Goal: Information Seeking & Learning: Check status

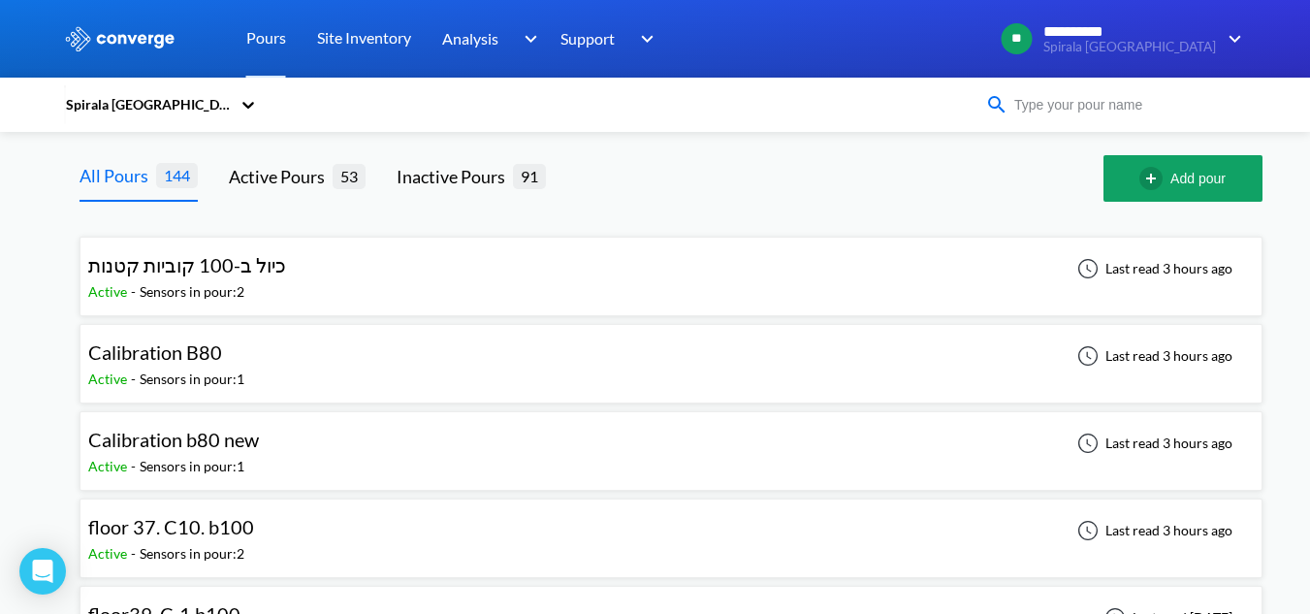
click at [1062, 107] on input at bounding box center [1125, 104] width 235 height 21
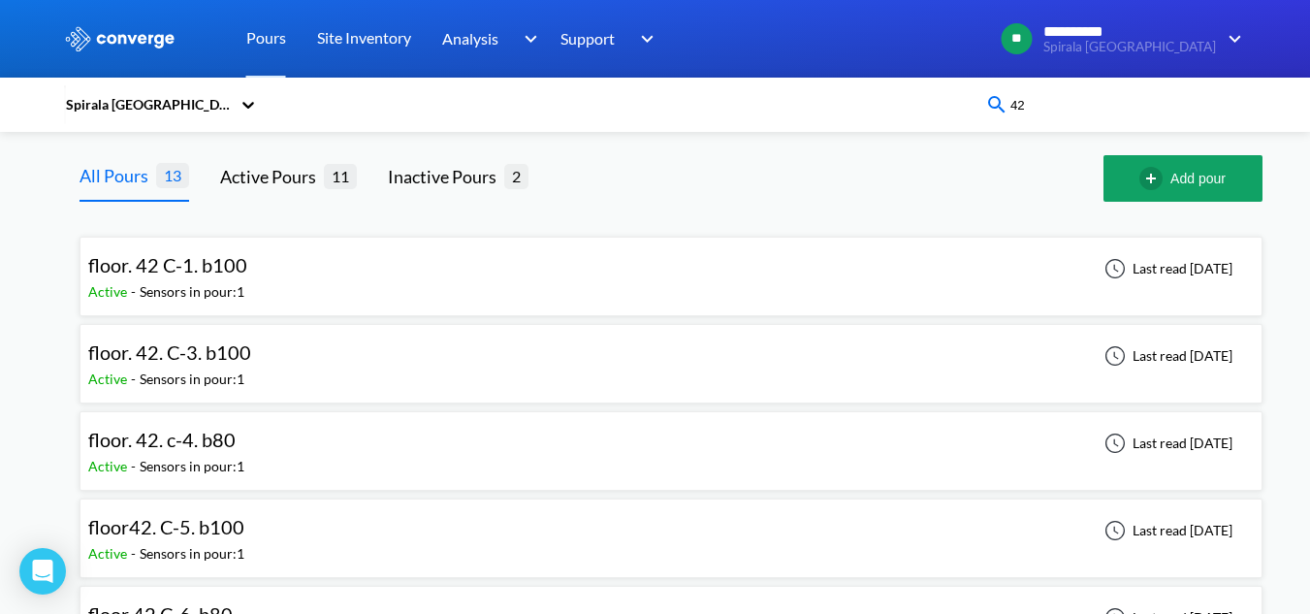
type input "42"
click at [282, 373] on div "floor. 42. C-3. b100 Active - Sensors in pour: 1 Last read [DATE]" at bounding box center [670, 364] width 1165 height 62
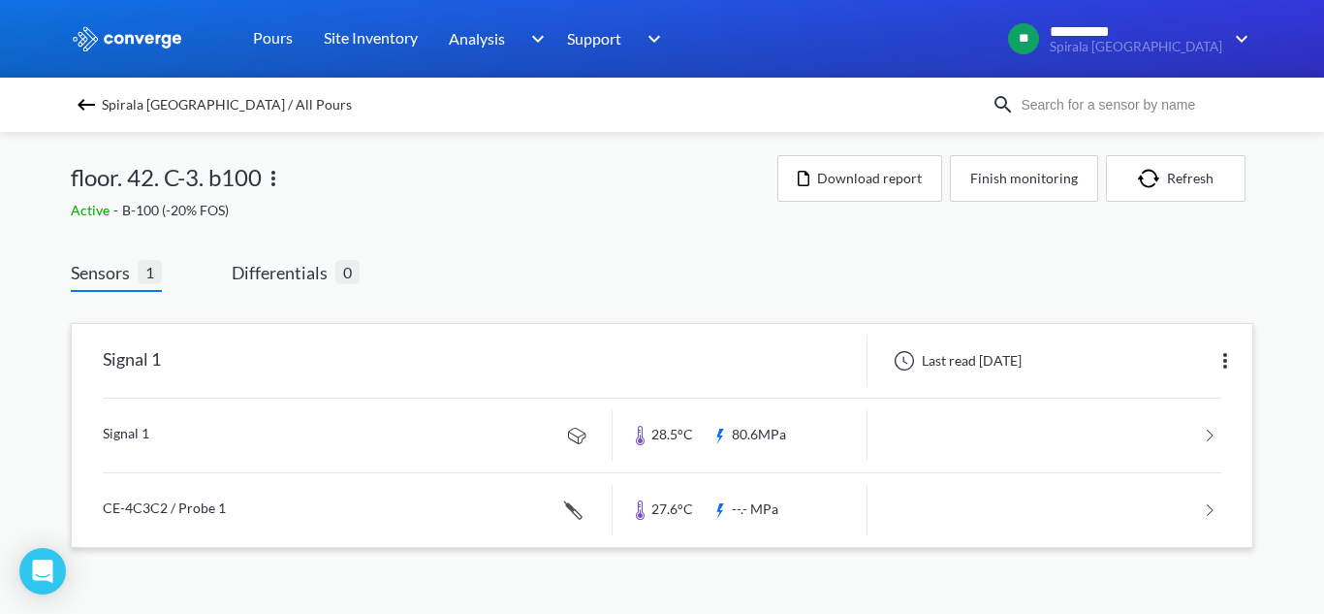
click at [459, 432] on link at bounding box center [662, 435] width 1119 height 74
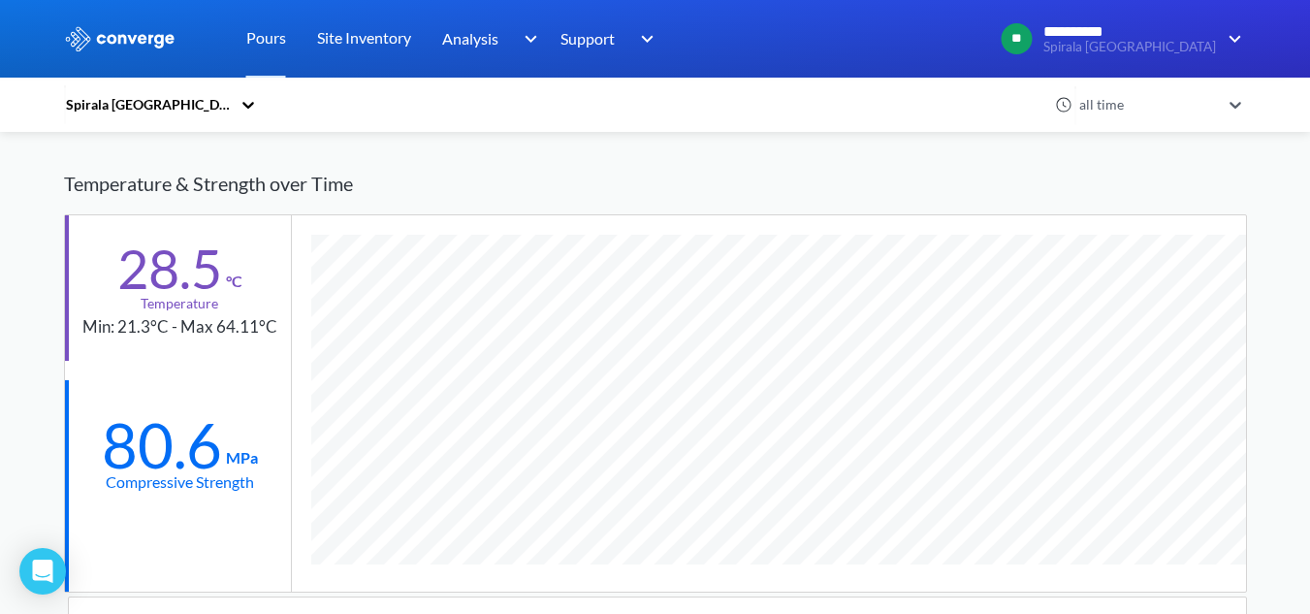
scroll to position [1203, 1183]
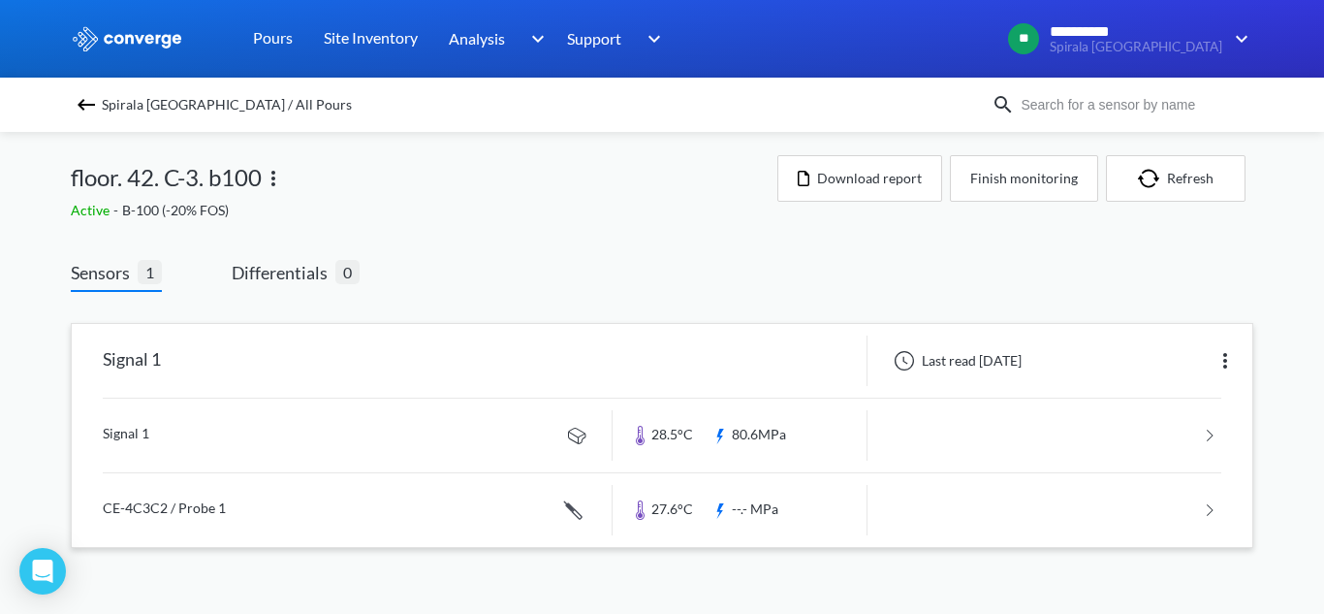
click at [231, 523] on link at bounding box center [662, 510] width 1119 height 74
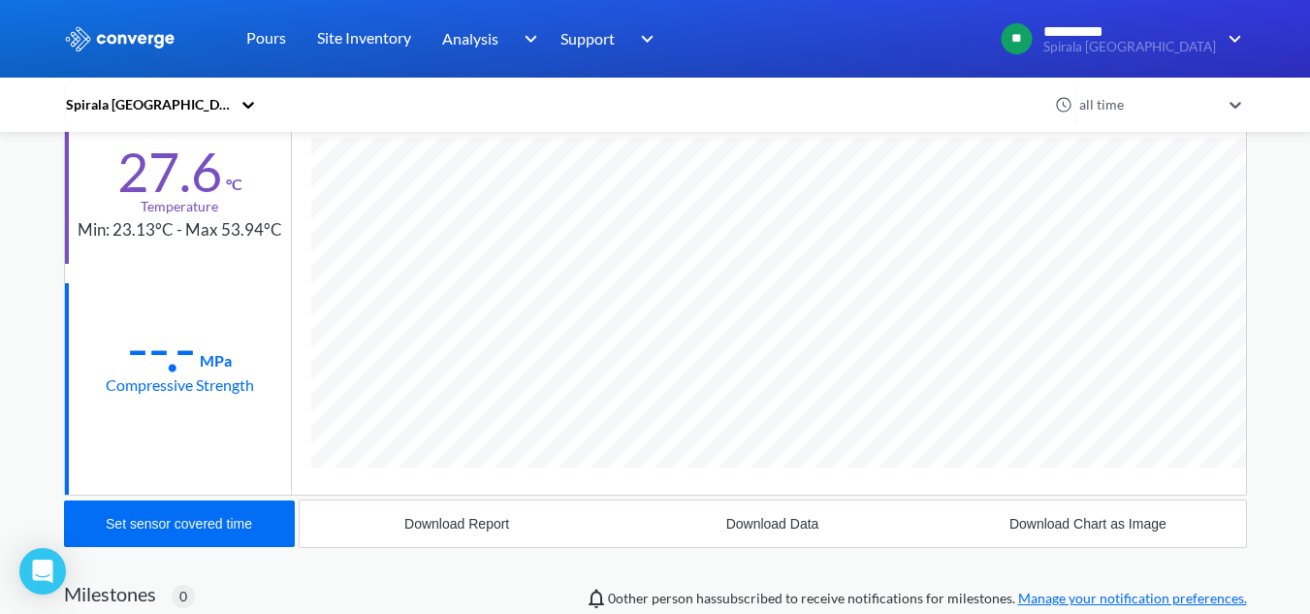
scroll to position [1061, 1183]
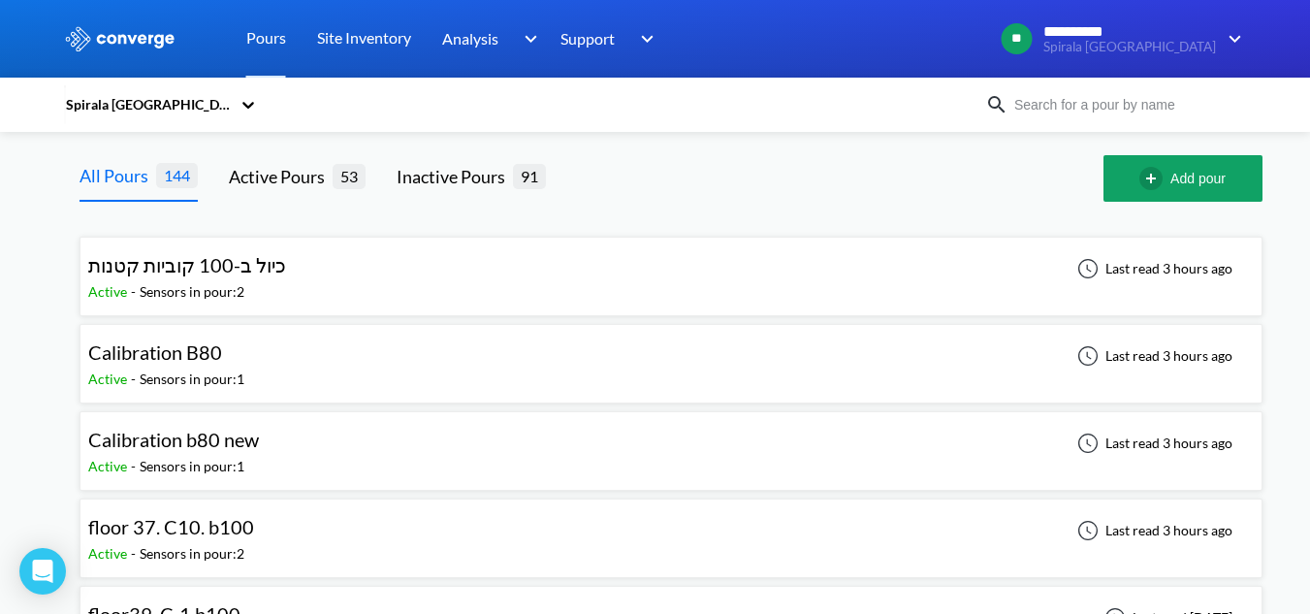
click at [1085, 112] on input at bounding box center [1125, 104] width 235 height 21
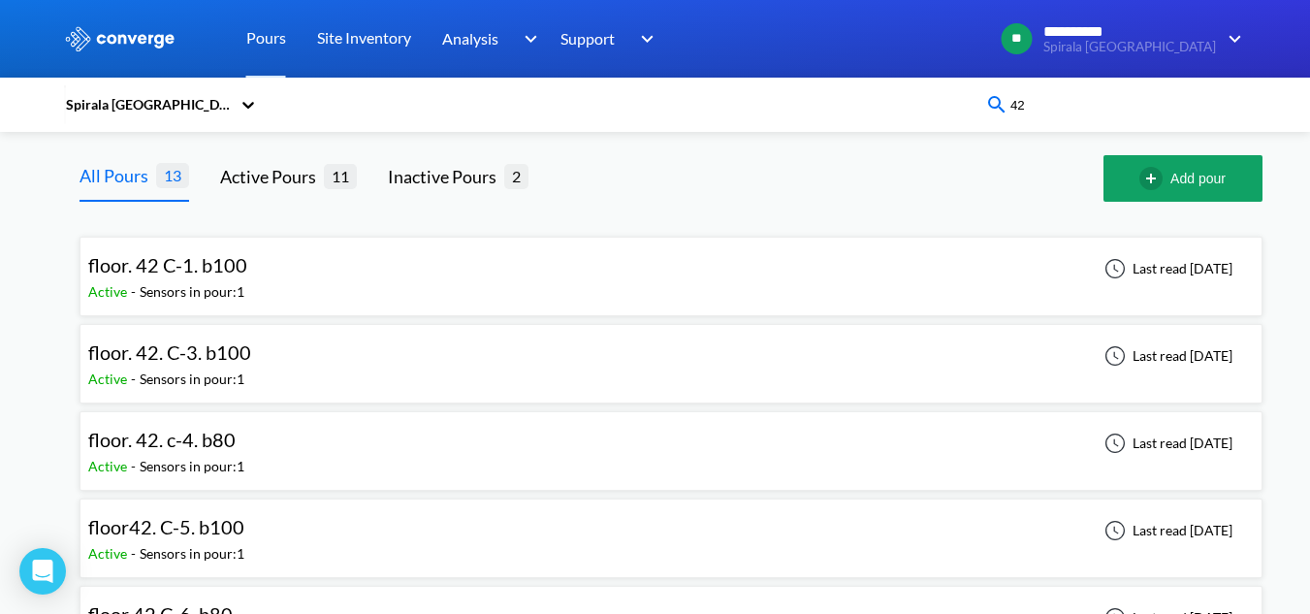
type input "42"
click at [301, 277] on div "floor. 42 C-1. b100 Active - Sensors in pour: 1 Last read [DATE]" at bounding box center [670, 276] width 1165 height 62
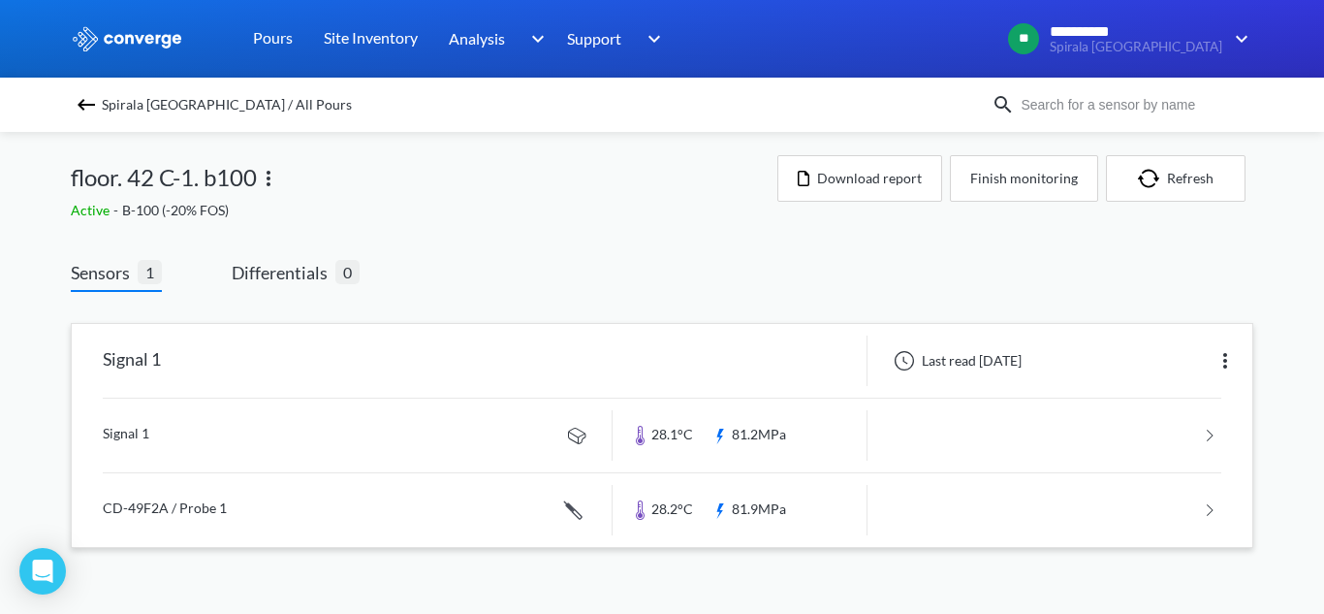
click at [497, 450] on link at bounding box center [662, 435] width 1119 height 74
click at [320, 513] on link at bounding box center [662, 510] width 1119 height 74
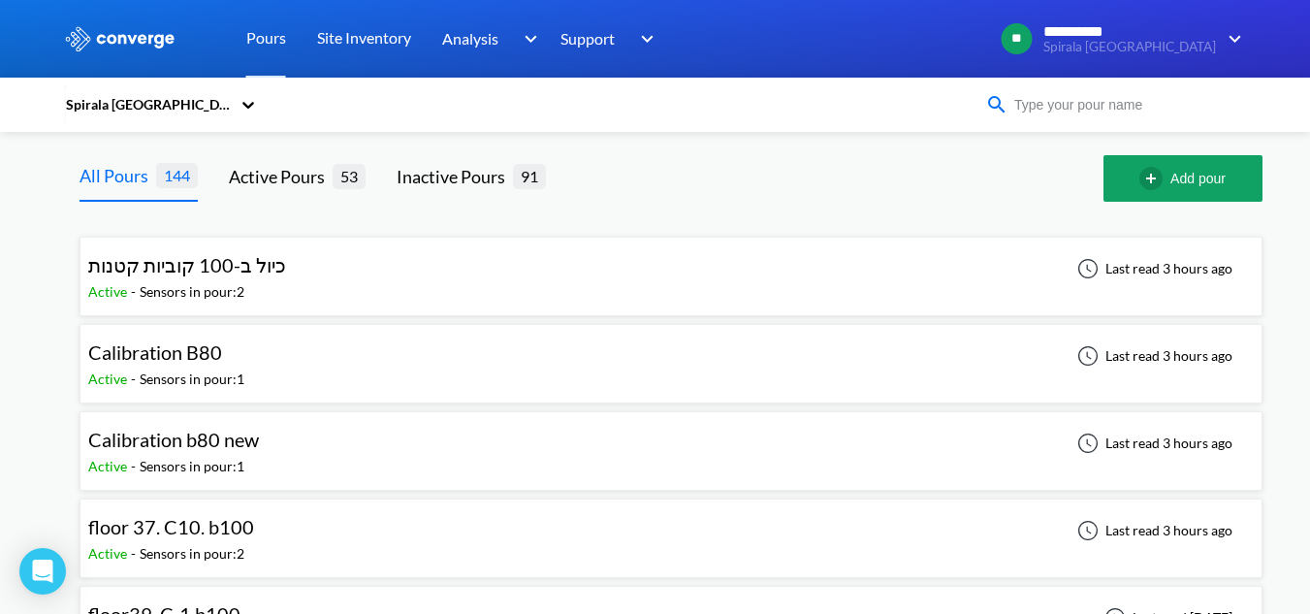
click at [1032, 100] on input at bounding box center [1125, 104] width 235 height 21
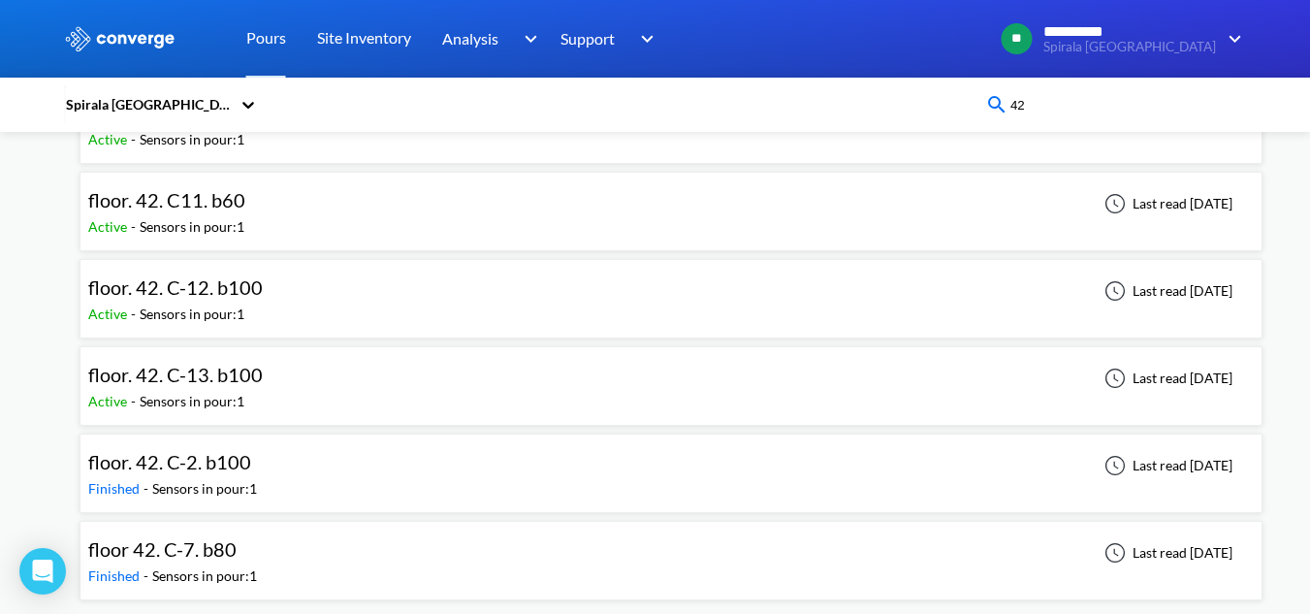
scroll to position [765, 0]
type input "42"
click at [331, 482] on div "floor. 42. C-2. b100 Finished - Sensors in pour: 1 Last read [DATE]" at bounding box center [670, 471] width 1165 height 62
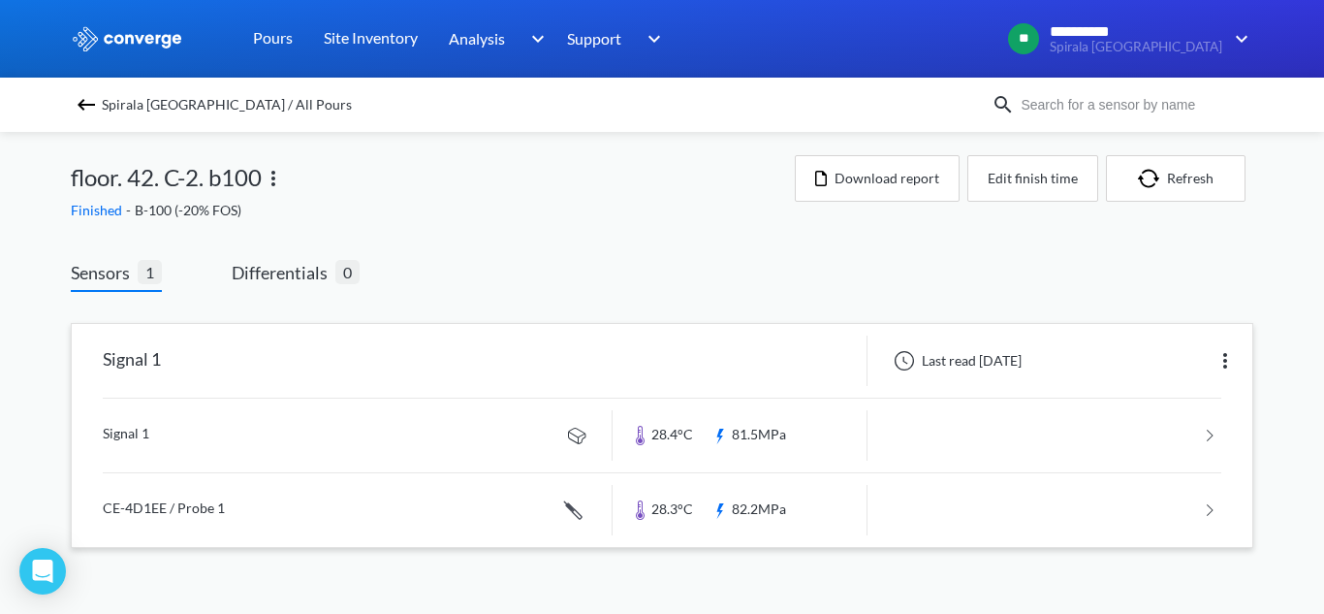
click at [645, 452] on link at bounding box center [662, 435] width 1119 height 74
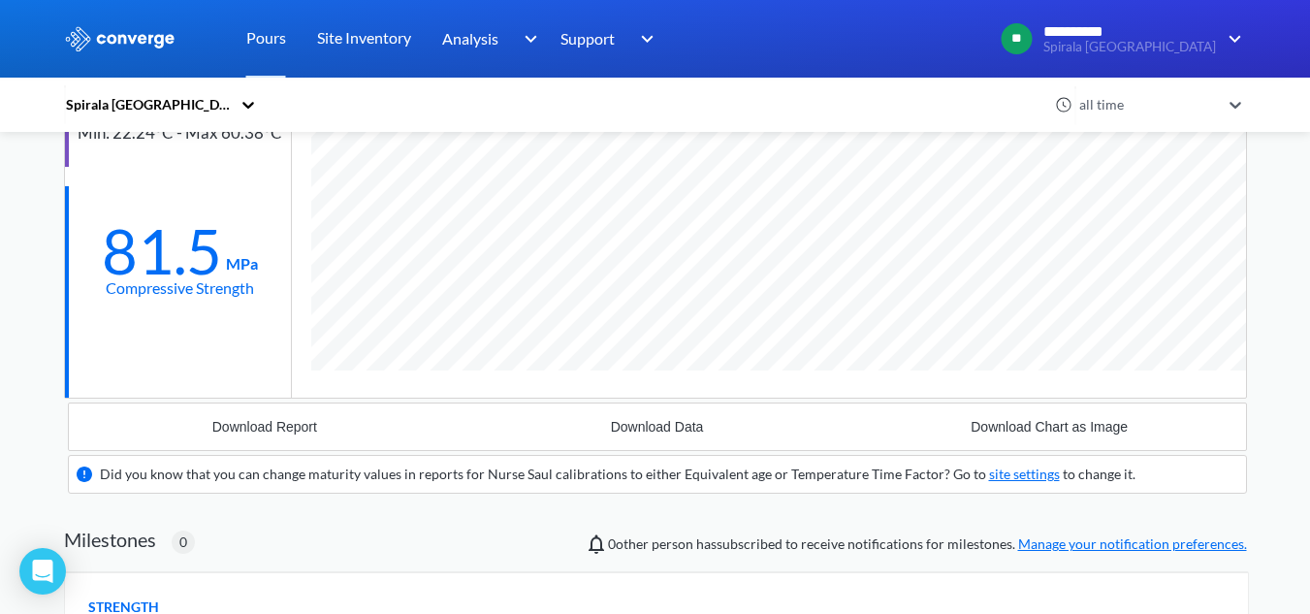
scroll to position [968200, 968220]
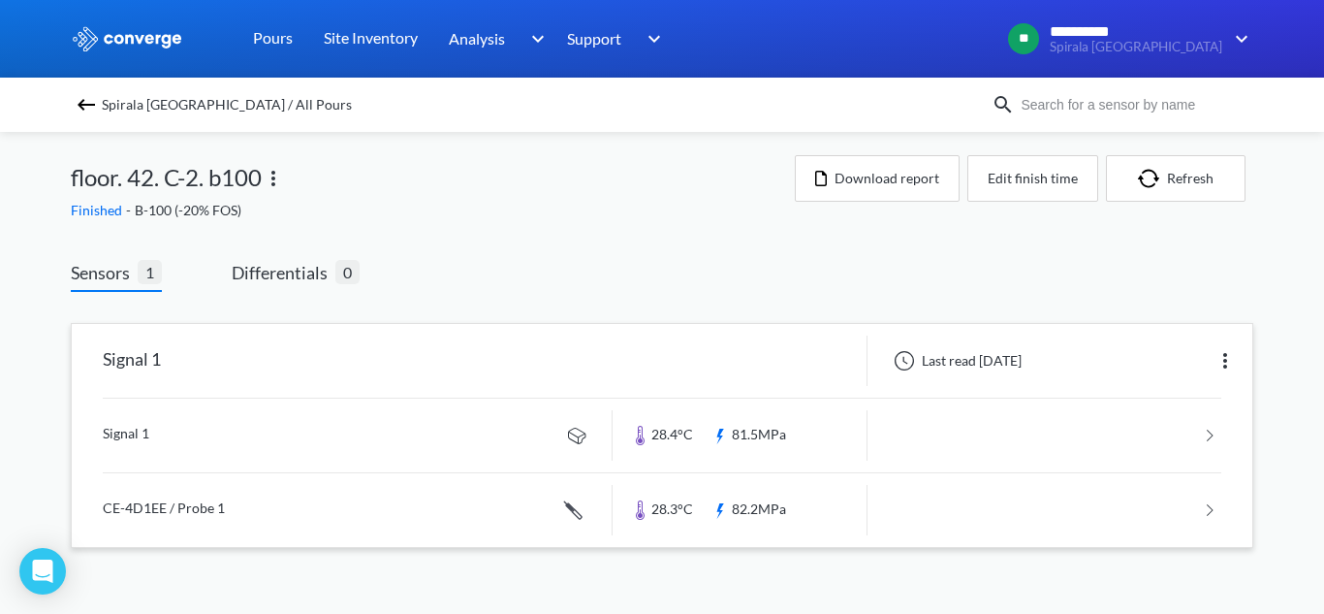
click at [356, 492] on link at bounding box center [662, 510] width 1119 height 74
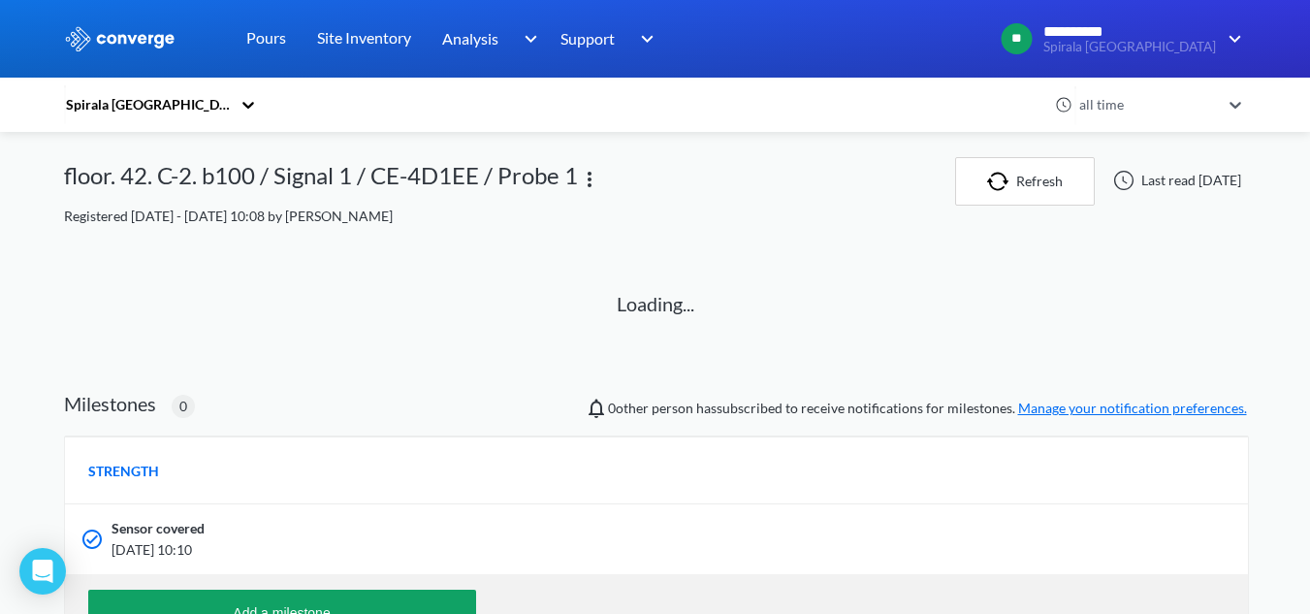
click at [381, 527] on div "Sensor covered" at bounding box center [556, 528] width 890 height 21
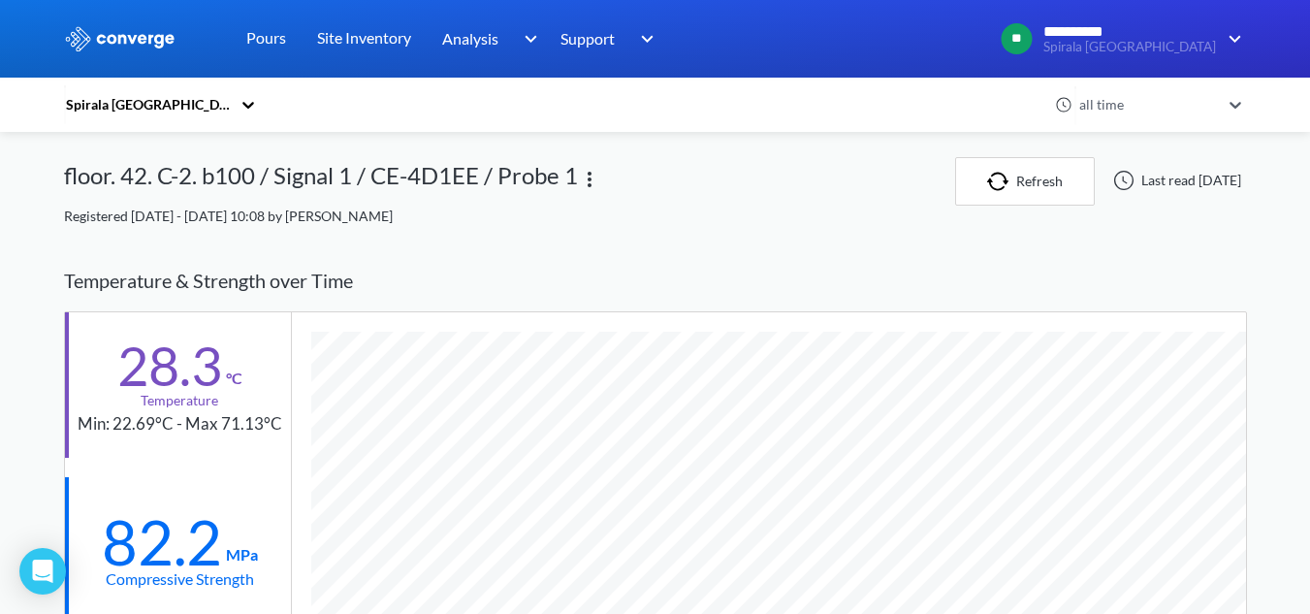
scroll to position [1240, 1183]
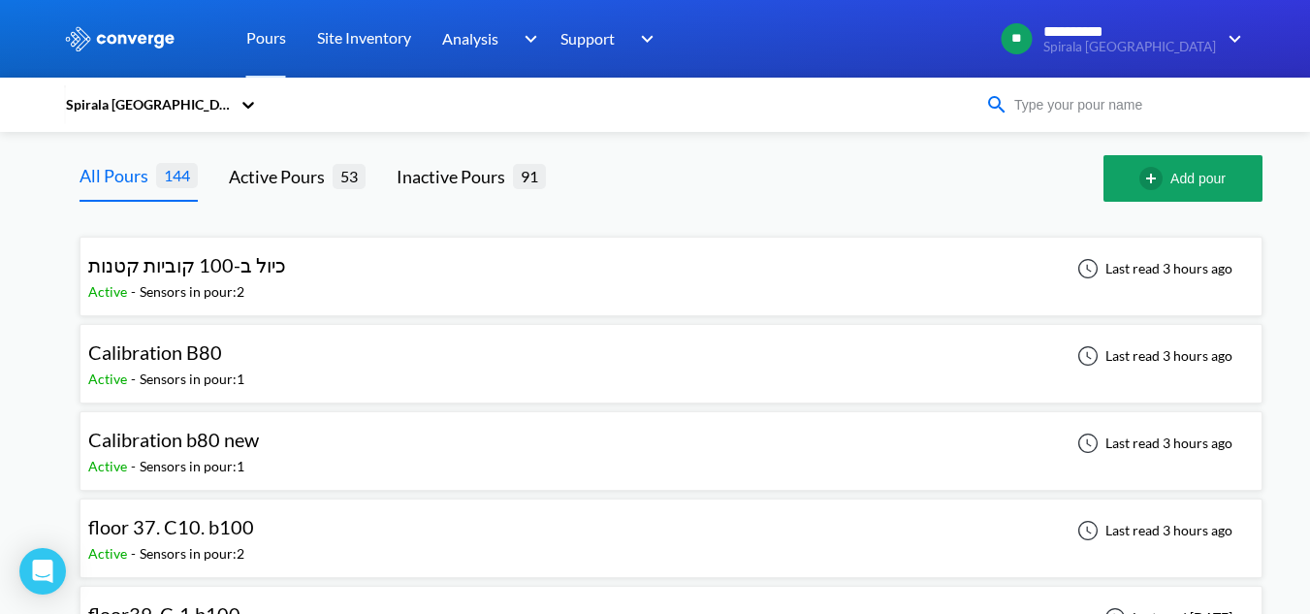
click at [1120, 115] on input at bounding box center [1125, 104] width 235 height 21
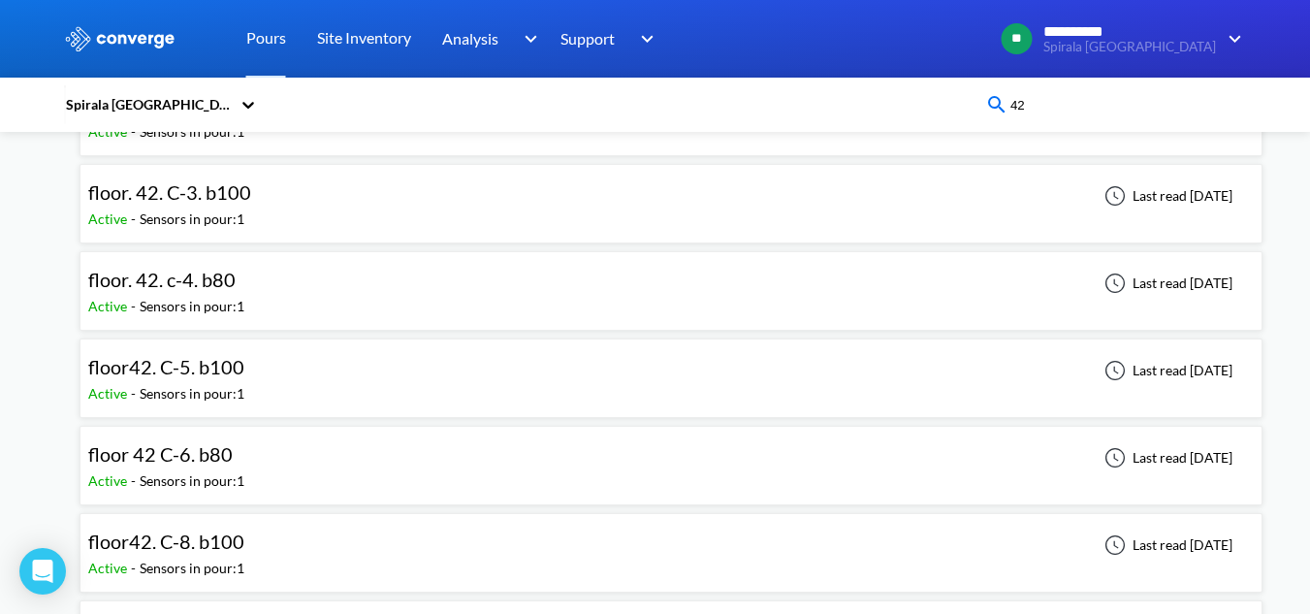
scroll to position [194, 0]
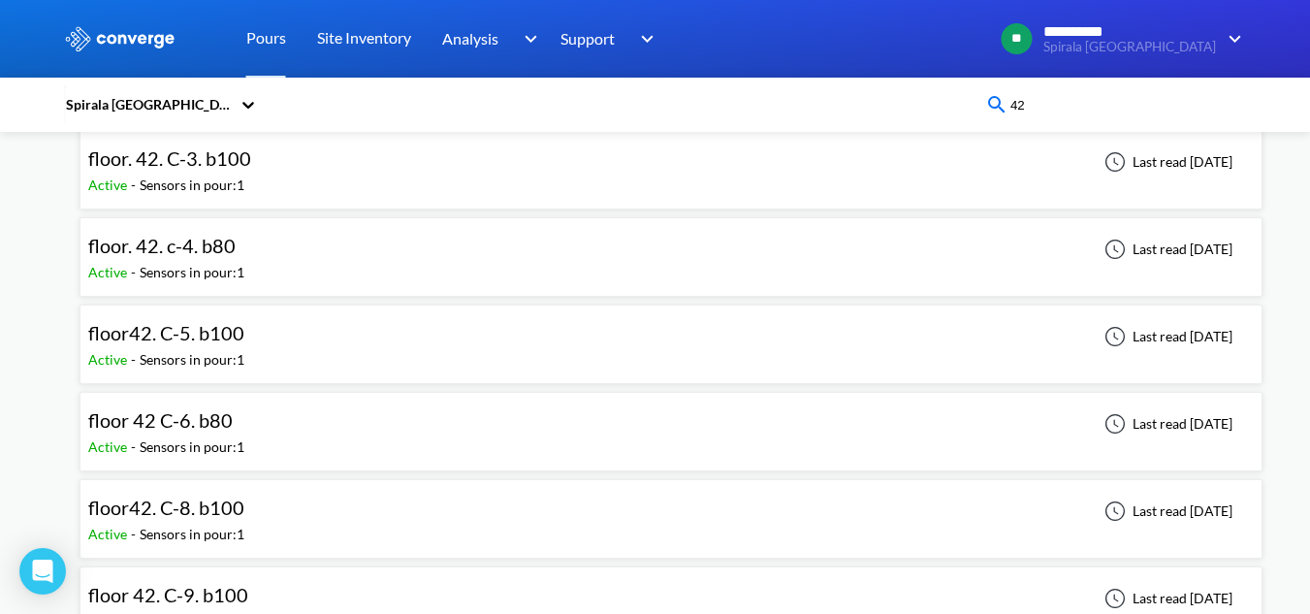
type input "42"
click at [381, 437] on div "floor 42 C-6. b80 Active - Sensors in pour: 1 Last read [DATE]" at bounding box center [670, 431] width 1165 height 62
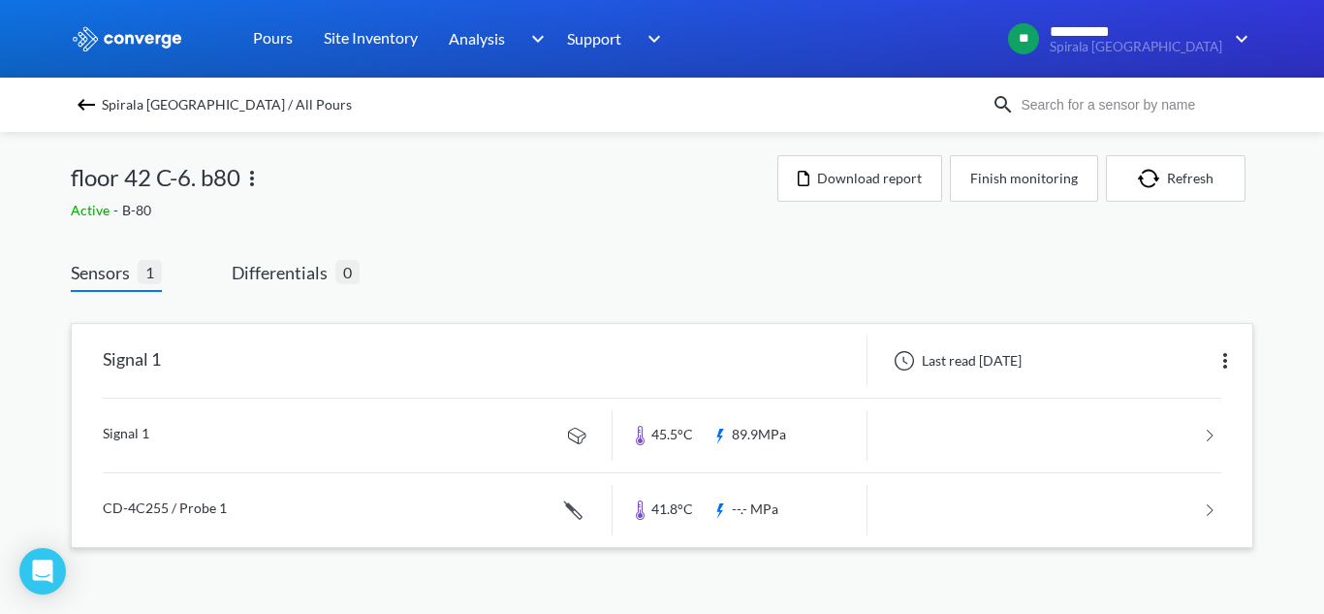
click at [467, 446] on link at bounding box center [662, 435] width 1119 height 74
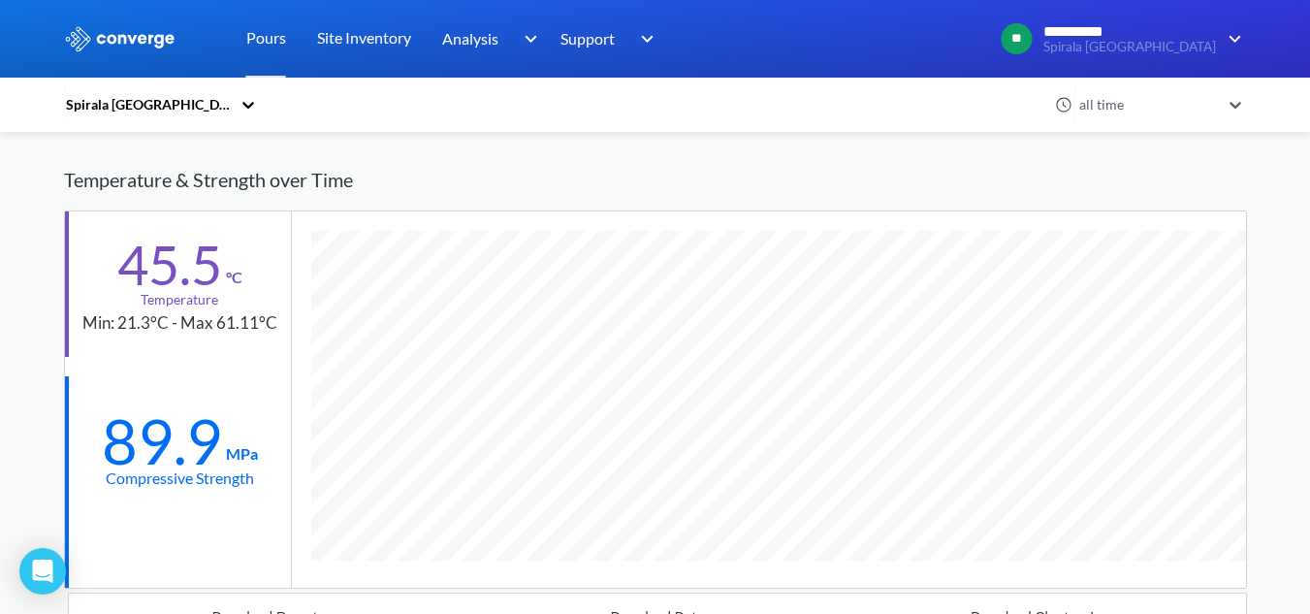
scroll to position [97, 0]
click at [206, 487] on div "Compressive Strength" at bounding box center [180, 481] width 148 height 24
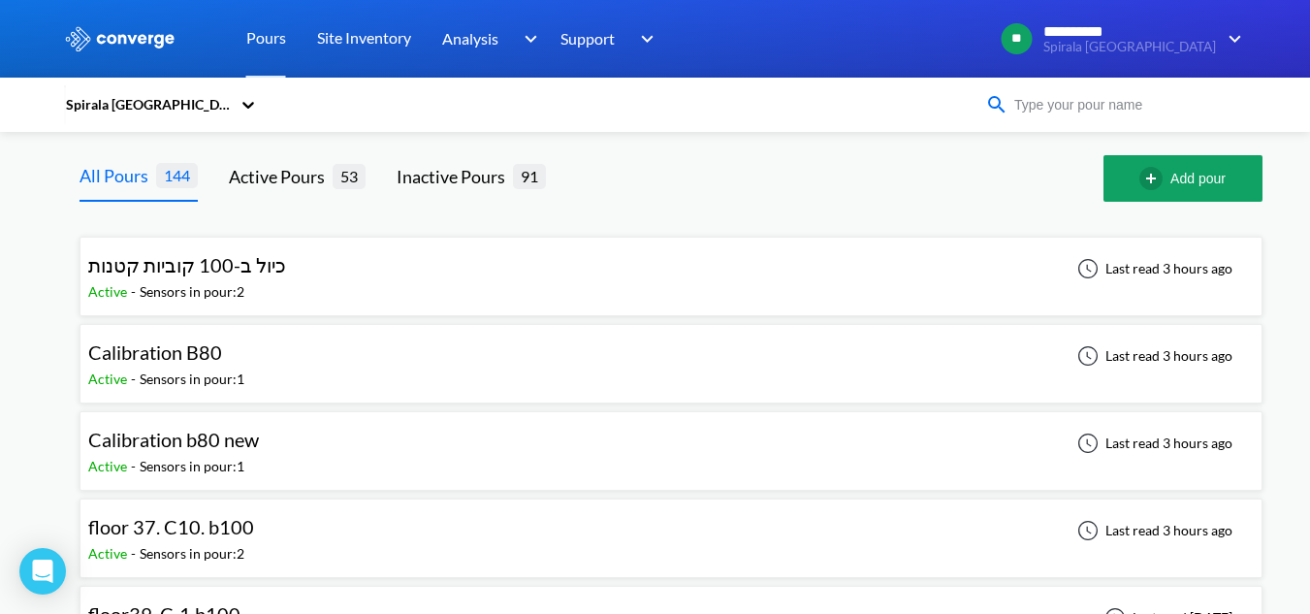
click at [1118, 112] on input at bounding box center [1125, 104] width 235 height 21
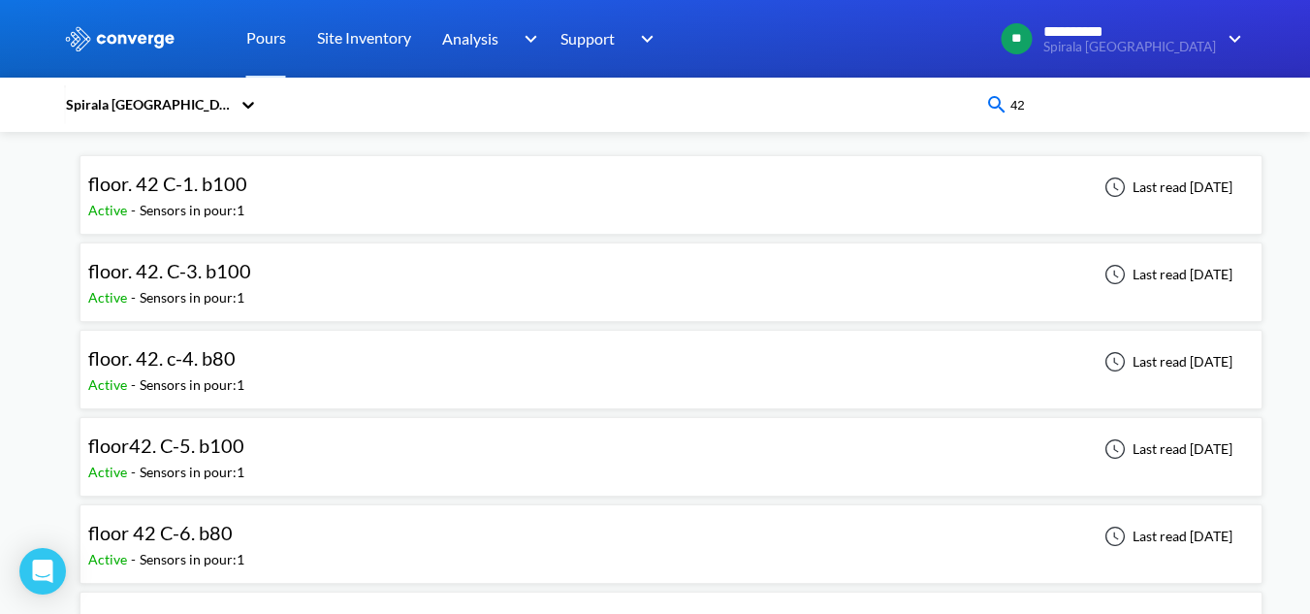
scroll to position [291, 0]
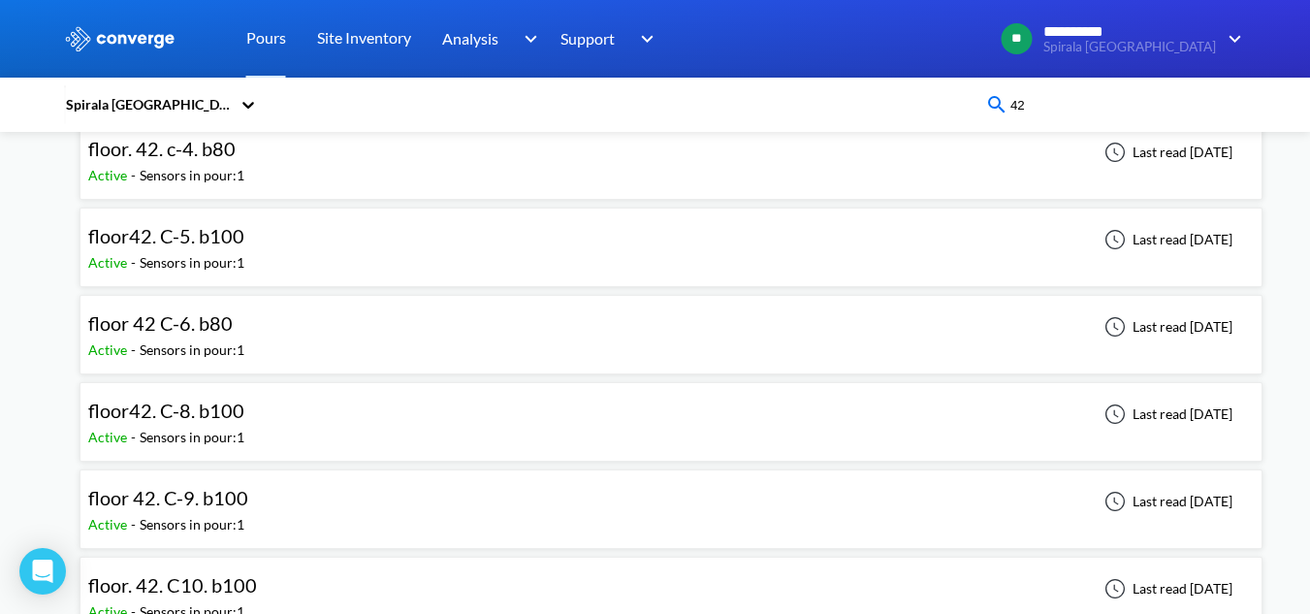
type input "42"
click at [383, 513] on div "floor 42. C-9. b100 Active - Sensors in pour: 1 Last read [DATE]" at bounding box center [670, 509] width 1165 height 62
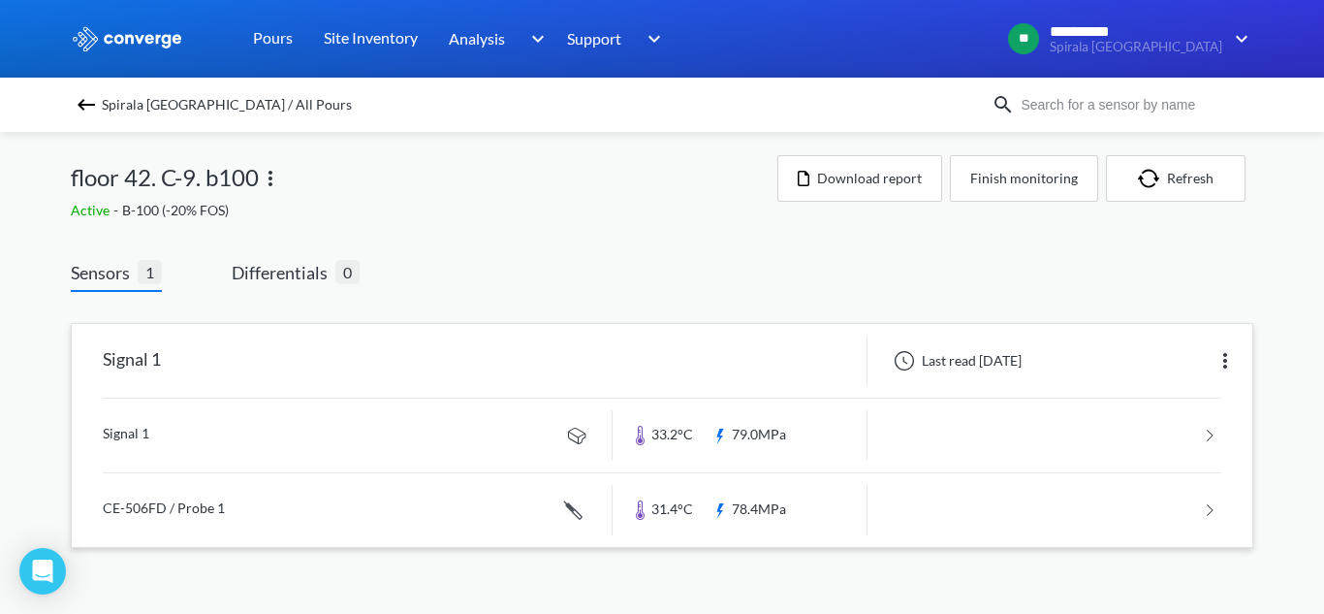
click at [430, 447] on link at bounding box center [662, 435] width 1119 height 74
